Goal: Complete application form: Complete application form

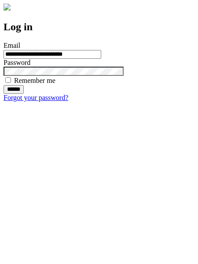
type input "**********"
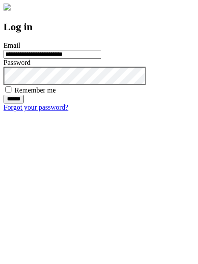
click at [24, 104] on input "******" at bounding box center [14, 99] width 20 height 9
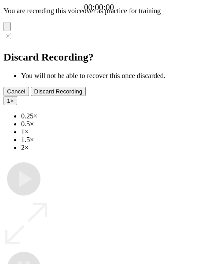
type input "**********"
